Goal: Information Seeking & Learning: Learn about a topic

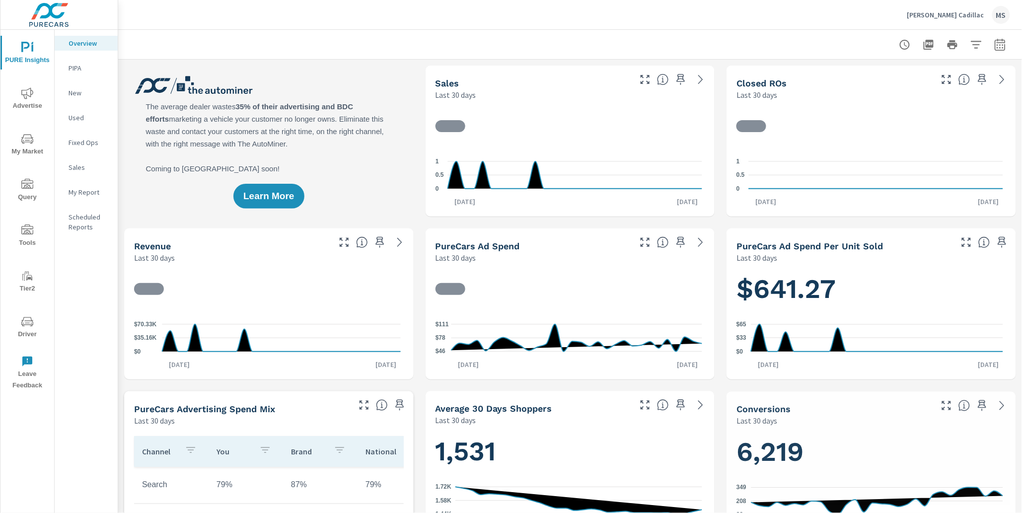
click at [994, 43] on icon "button" at bounding box center [1000, 45] width 12 height 12
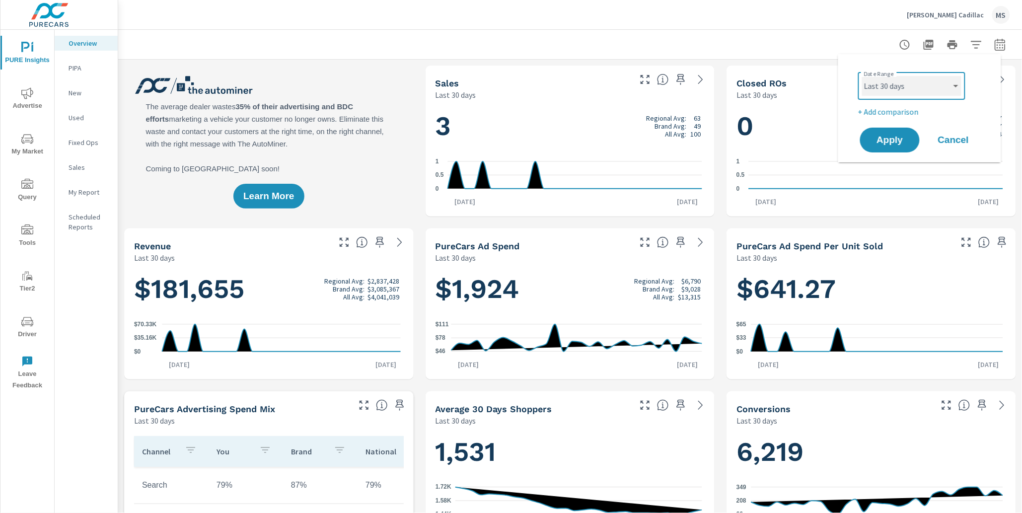
click at [919, 83] on select "Custom [DATE] Last week Last 7 days Last 14 days Last 30 days Last 45 days Last…" at bounding box center [911, 86] width 99 height 20
click at [862, 76] on select "Custom [DATE] Last week Last 7 days Last 14 days Last 30 days Last 45 days Last…" at bounding box center [911, 86] width 99 height 20
select select "Month to date"
click at [888, 112] on p "+ Add comparison" at bounding box center [921, 112] width 127 height 12
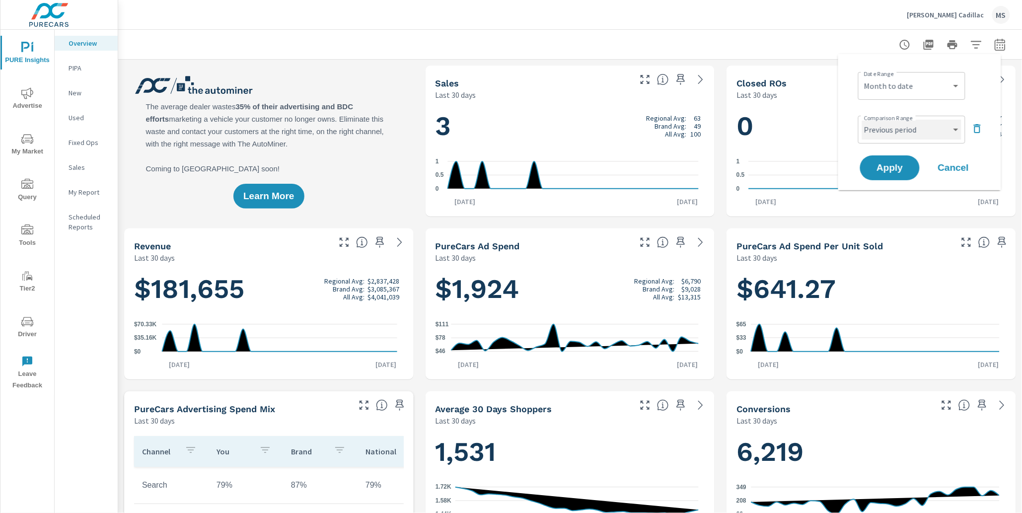
click at [889, 135] on select "Custom Previous period Previous month Previous year" at bounding box center [911, 130] width 99 height 20
click at [862, 120] on select "Custom Previous period Previous month Previous year" at bounding box center [911, 130] width 99 height 20
select select "Previous month"
drag, startPoint x: 889, startPoint y: 135, endPoint x: 891, endPoint y: 163, distance: 28.9
click at [893, 163] on span "Apply" at bounding box center [889, 167] width 41 height 9
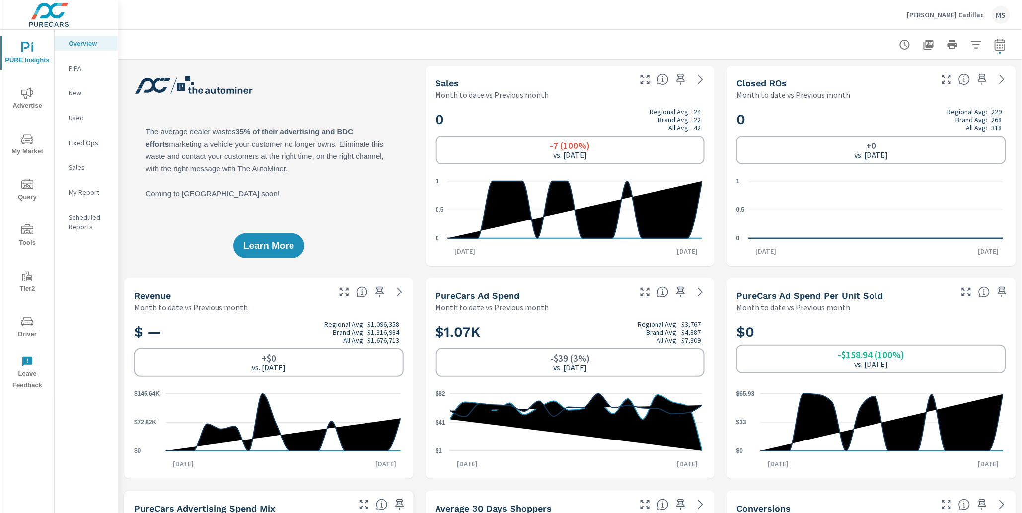
click at [22, 100] on span "Advertise" at bounding box center [27, 99] width 48 height 24
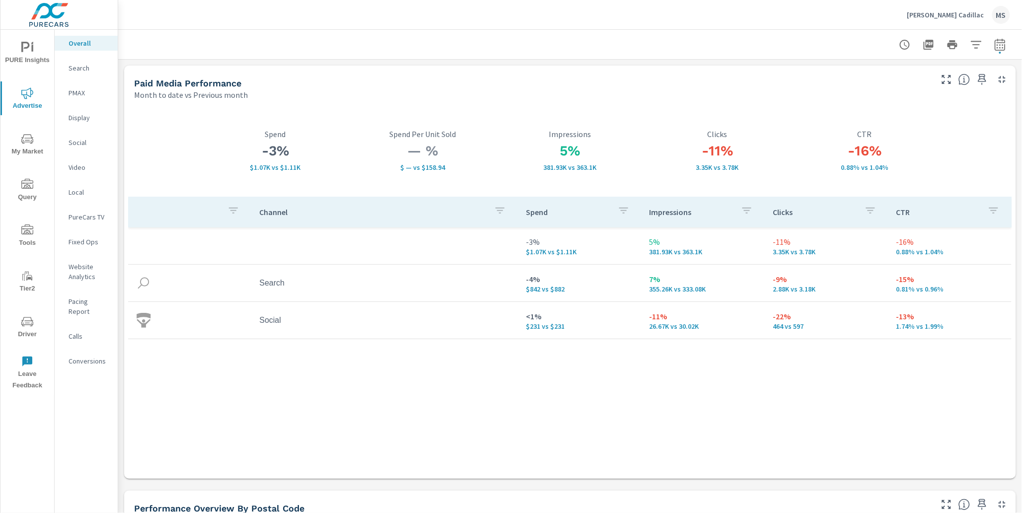
click at [85, 137] on p "Social" at bounding box center [89, 142] width 41 height 10
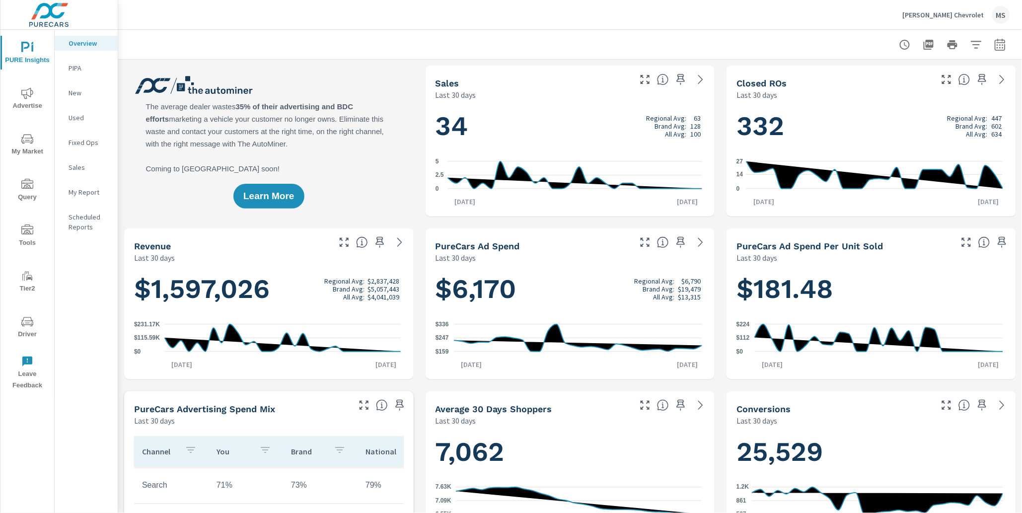
click at [994, 43] on icon "button" at bounding box center [1000, 45] width 12 height 12
click at [922, 83] on select "Custom [DATE] Last week Last 7 days Last 14 days Last 30 days Last 45 days Last…" at bounding box center [911, 86] width 99 height 20
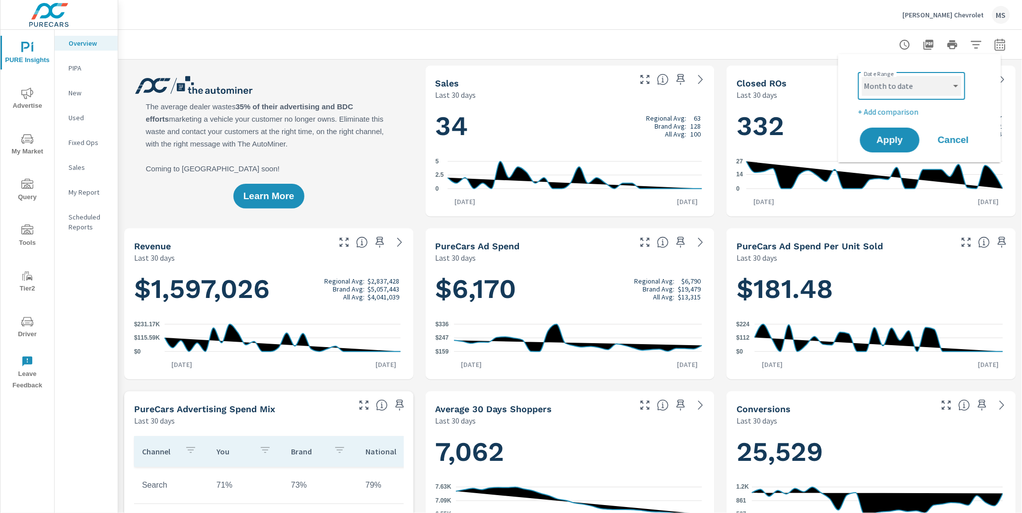
click at [862, 76] on select "Custom [DATE] Last week Last 7 days Last 14 days Last 30 days Last 45 days Last…" at bounding box center [911, 86] width 99 height 20
select select "Month to date"
click at [889, 114] on p "+ Add comparison" at bounding box center [921, 112] width 127 height 12
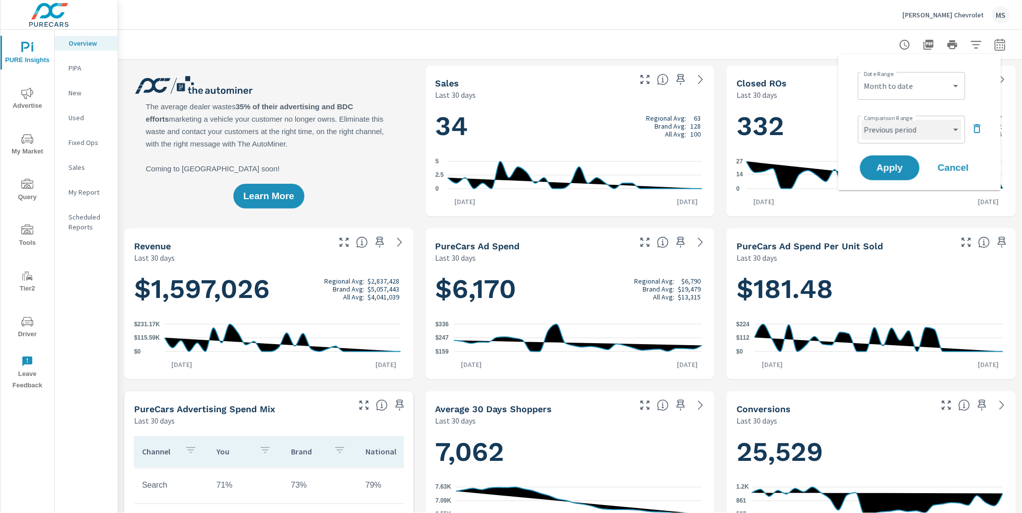
click at [888, 129] on select "Custom Previous period Previous month Previous year" at bounding box center [911, 130] width 99 height 20
click at [862, 120] on select "Custom Previous period Previous month Previous year" at bounding box center [911, 130] width 99 height 20
select select "Previous month"
drag, startPoint x: 888, startPoint y: 129, endPoint x: 890, endPoint y: 164, distance: 35.8
click at [890, 164] on span "Apply" at bounding box center [889, 167] width 41 height 9
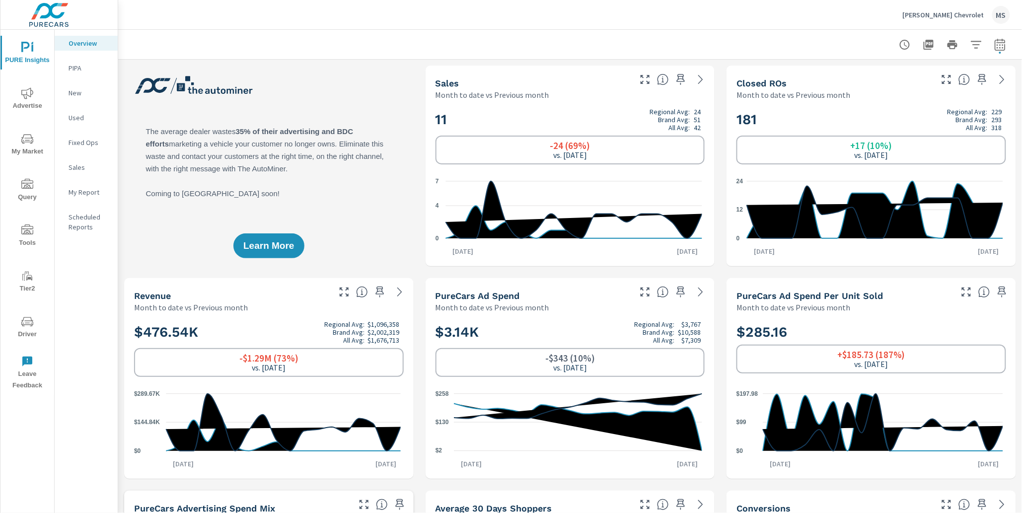
click at [17, 87] on span "Advertise" at bounding box center [27, 99] width 48 height 24
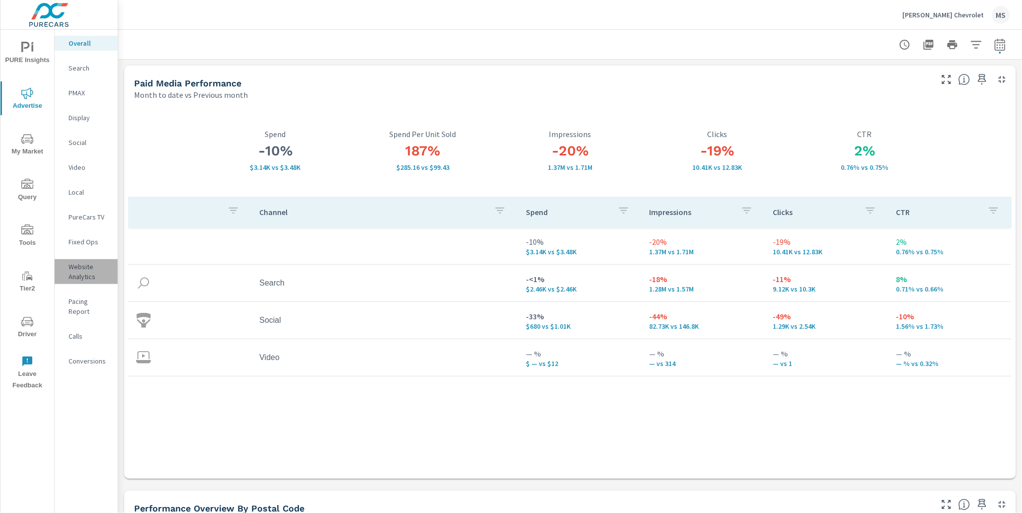
click at [74, 270] on p "Website Analytics" at bounding box center [89, 272] width 41 height 20
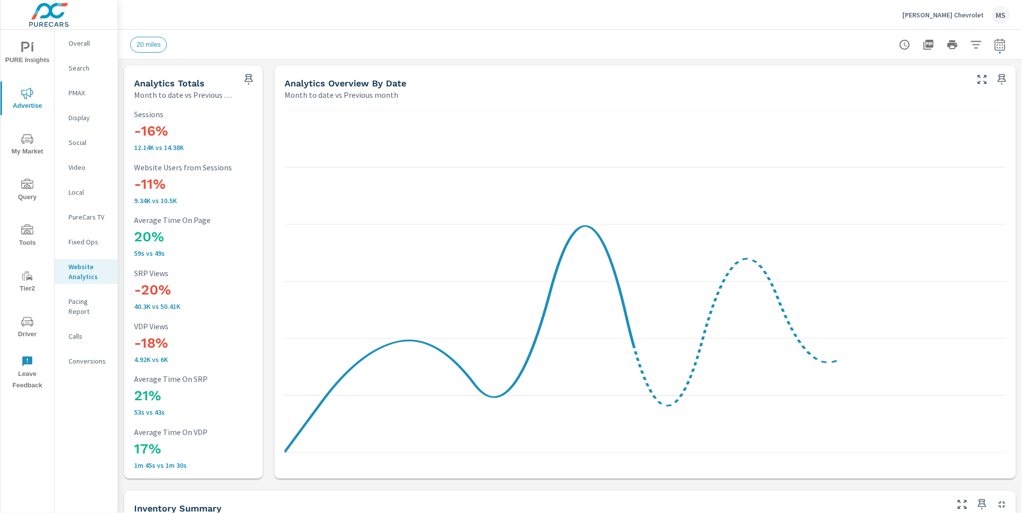
click at [84, 137] on p "Social" at bounding box center [89, 142] width 41 height 10
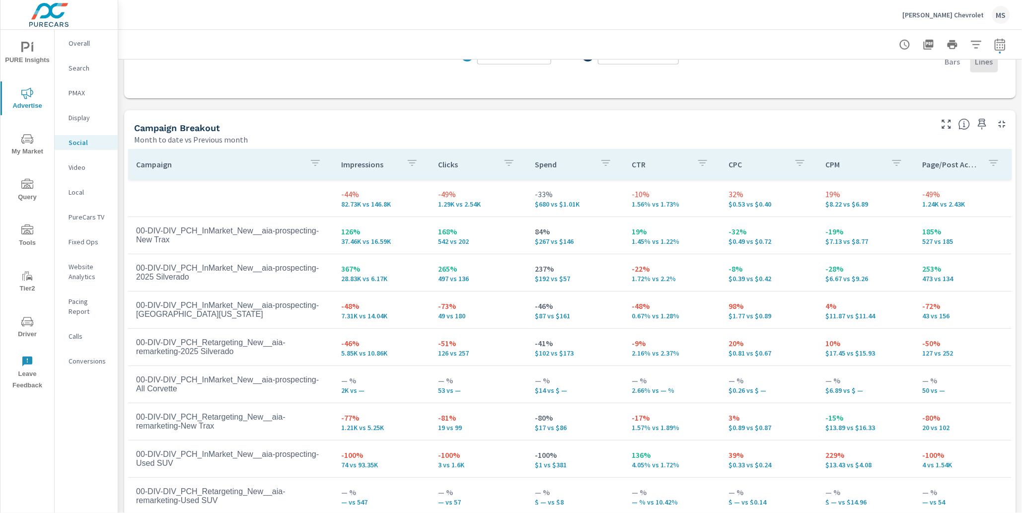
scroll to position [372, 0]
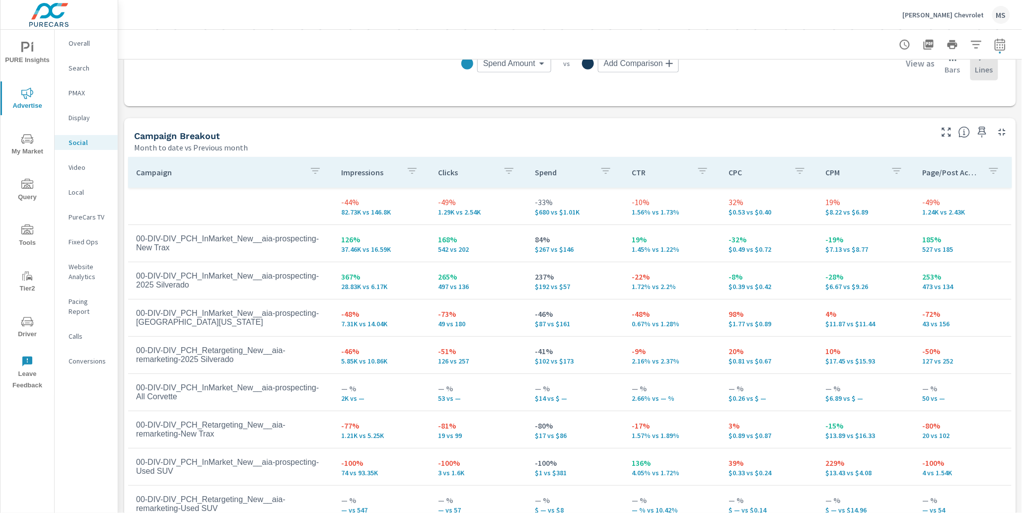
click at [78, 88] on p "PMAX" at bounding box center [89, 93] width 41 height 10
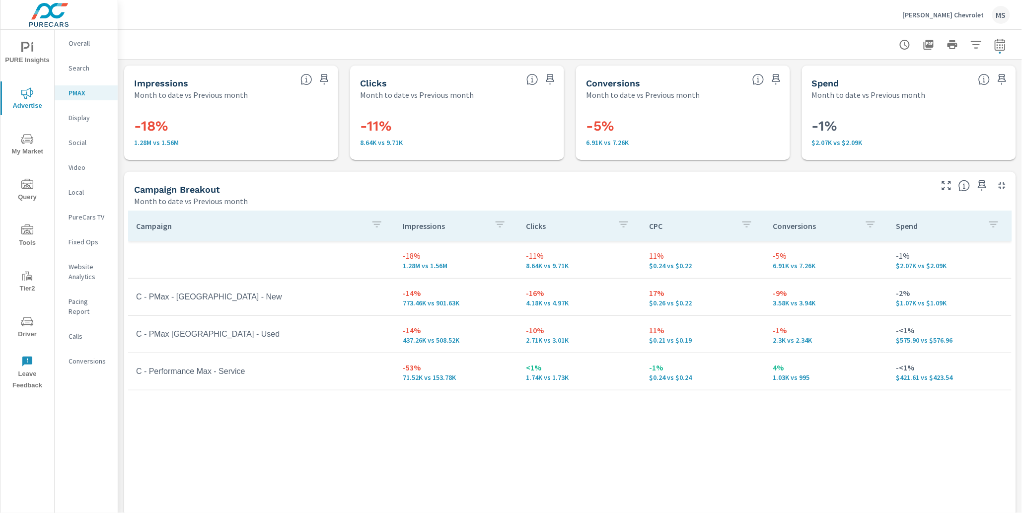
click at [81, 67] on p "Search" at bounding box center [89, 68] width 41 height 10
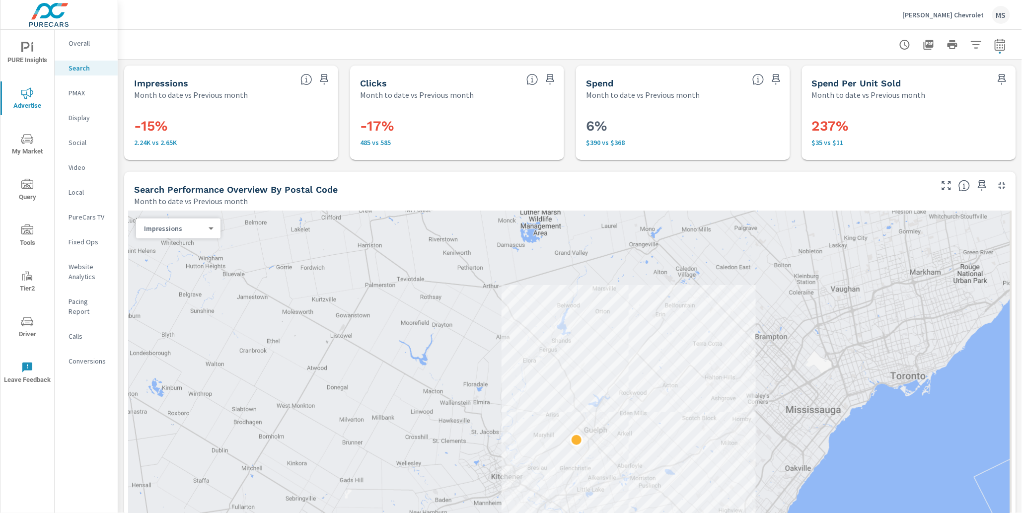
click at [82, 44] on p "Overall" at bounding box center [89, 43] width 41 height 10
